Goal: Transaction & Acquisition: Purchase product/service

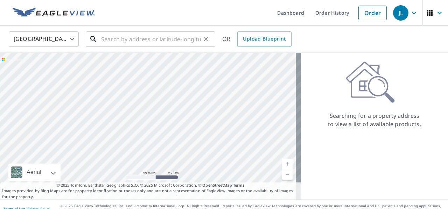
click at [172, 39] on input "text" at bounding box center [151, 39] width 100 height 20
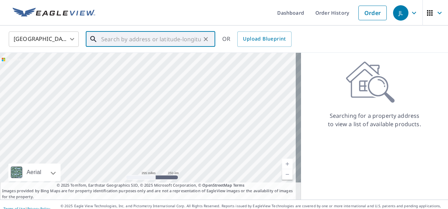
click at [154, 45] on input "text" at bounding box center [151, 39] width 100 height 20
paste input "19668 N [STREET_ADDRESS]"
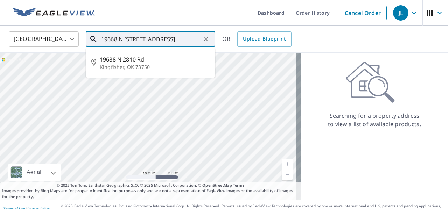
click at [192, 106] on div at bounding box center [150, 126] width 301 height 147
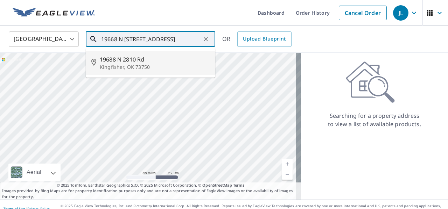
click at [151, 66] on p "Kingfisher, OK 73750" at bounding box center [155, 67] width 110 height 7
type input "19688 N [STREET_ADDRESS]"
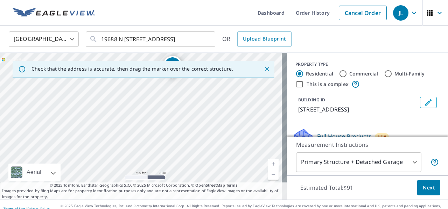
drag, startPoint x: 192, startPoint y: 152, endPoint x: 198, endPoint y: 92, distance: 60.8
click at [198, 92] on div "19688 N [STREET_ADDRESS]" at bounding box center [143, 126] width 287 height 147
drag, startPoint x: 171, startPoint y: 113, endPoint x: 164, endPoint y: 140, distance: 27.2
click at [164, 140] on div "19688 N [STREET_ADDRESS]" at bounding box center [143, 126] width 287 height 147
drag, startPoint x: 166, startPoint y: 92, endPoint x: 142, endPoint y: 159, distance: 71.2
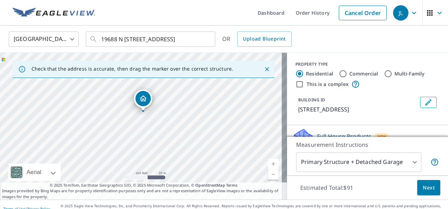
drag, startPoint x: 200, startPoint y: 137, endPoint x: 202, endPoint y: 123, distance: 14.1
click at [202, 123] on div "19668 N [STREET_ADDRESS]" at bounding box center [143, 126] width 287 height 147
drag, startPoint x: 146, startPoint y: 104, endPoint x: 143, endPoint y: 113, distance: 9.8
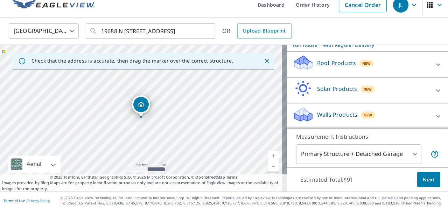
scroll to position [8, 0]
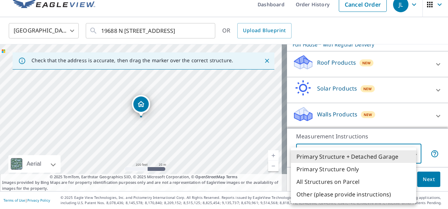
click at [366, 158] on body "JL JL Dashboard Order History Cancel Order JL [GEOGRAPHIC_DATA] US ​ [STREET_AD…" at bounding box center [224, 104] width 448 height 209
click at [333, 171] on li "Primary Structure Only" at bounding box center [353, 169] width 125 height 13
type input "2"
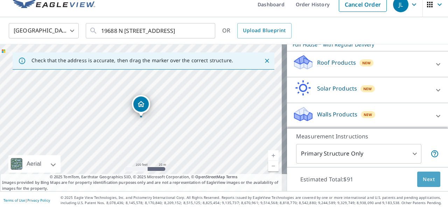
click at [423, 178] on span "Next" at bounding box center [429, 179] width 12 height 9
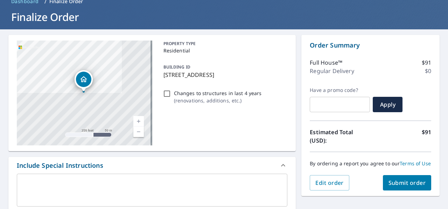
scroll to position [36, 0]
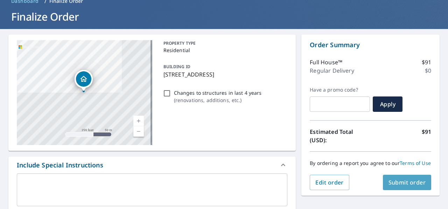
click at [404, 186] on span "Submit order" at bounding box center [406, 183] width 37 height 8
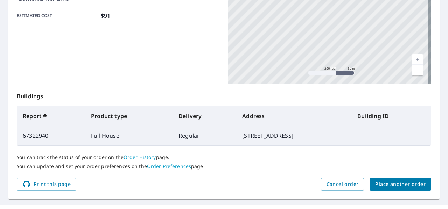
scroll to position [202, 0]
